Goal: Task Accomplishment & Management: Use online tool/utility

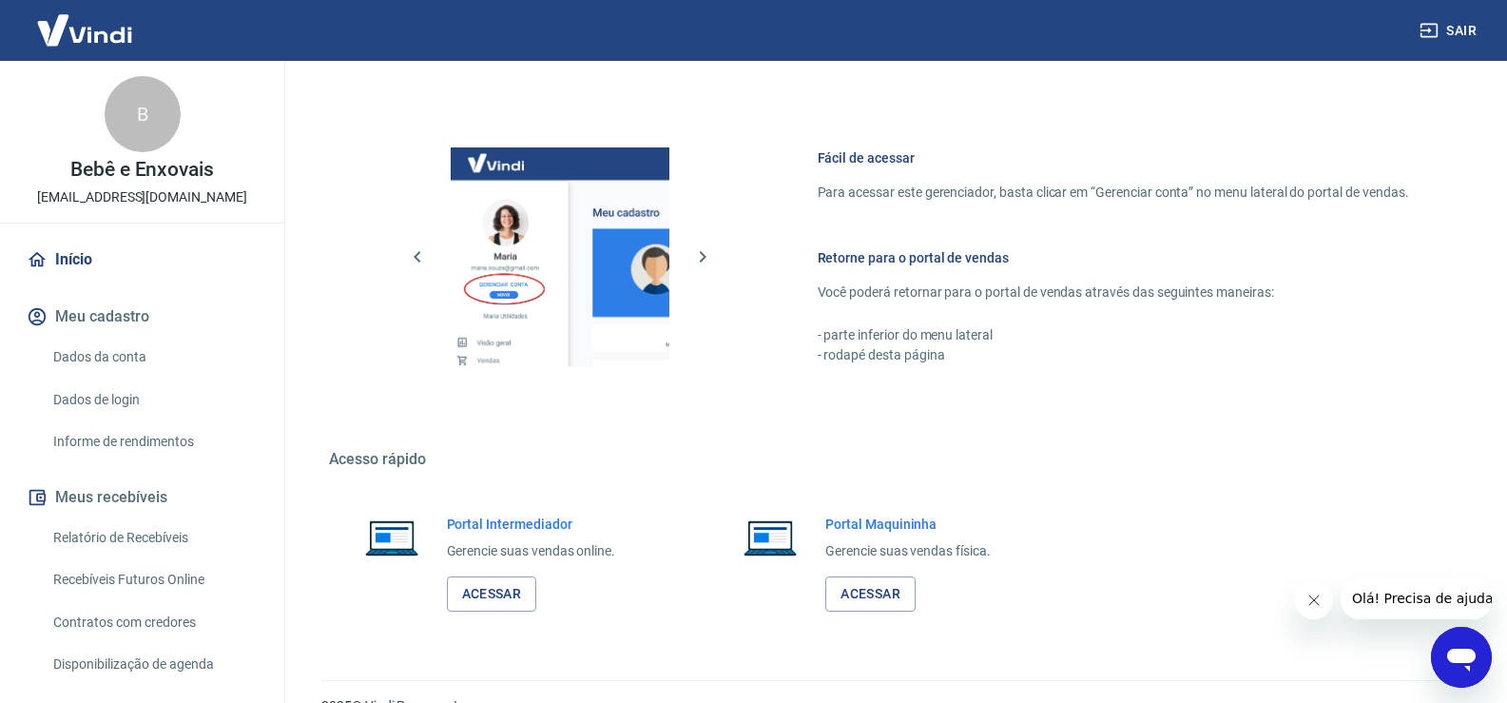
scroll to position [780, 0]
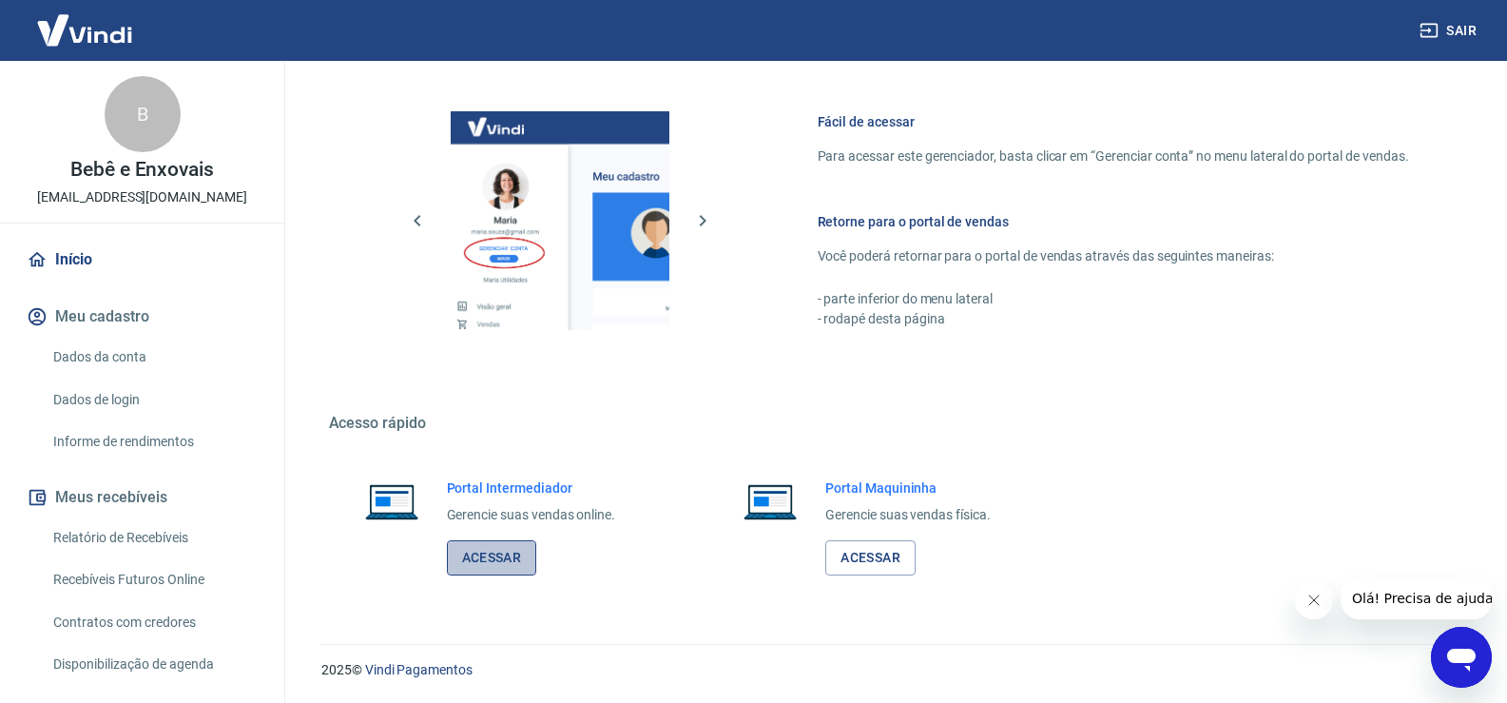
click at [479, 567] on link "Acessar" at bounding box center [492, 557] width 90 height 35
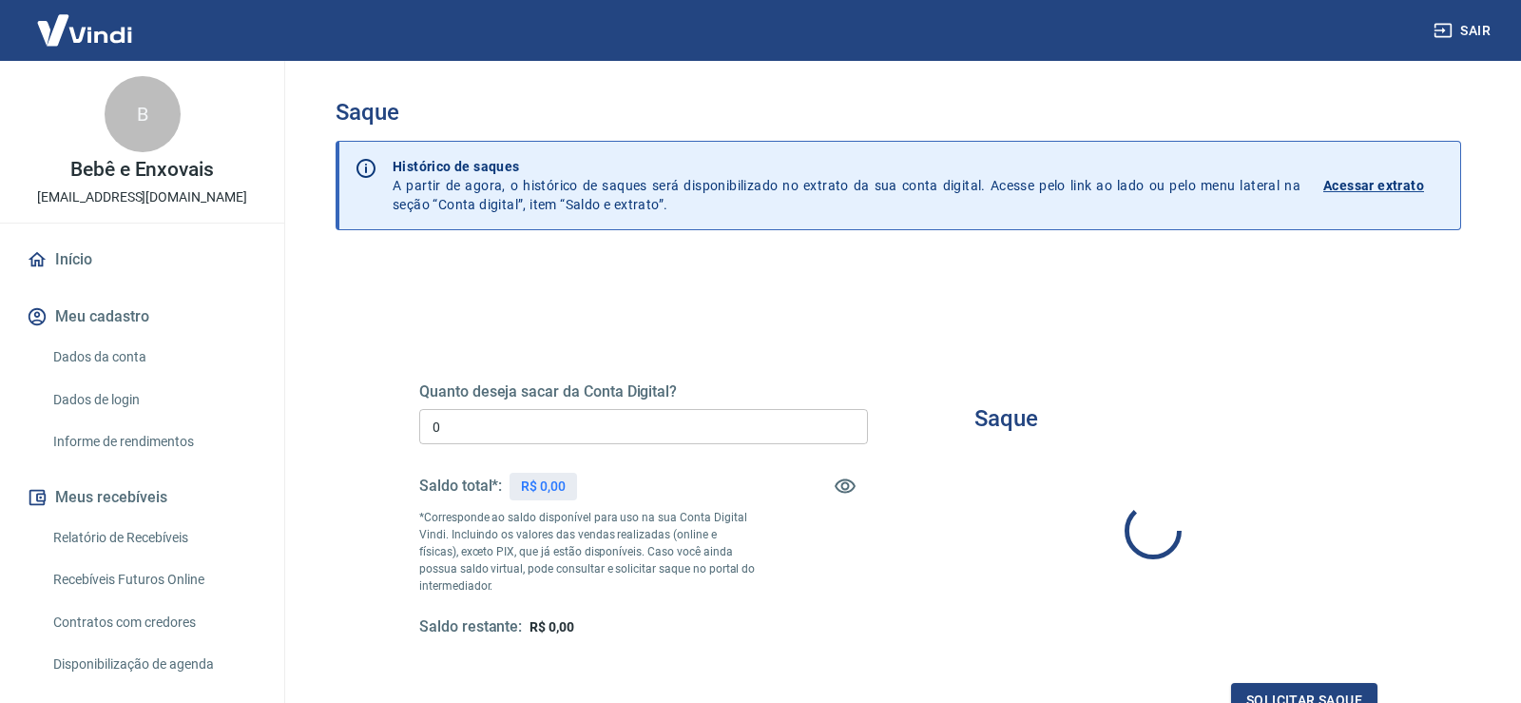
type input "R$ 0,00"
